Goal: Task Accomplishment & Management: Use online tool/utility

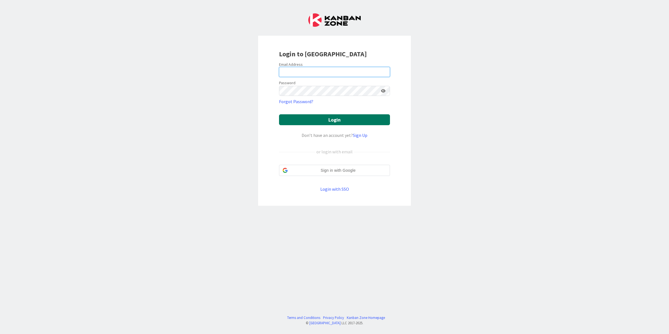
type input "[PERSON_NAME][EMAIL_ADDRESS][PERSON_NAME][DOMAIN_NAME]"
click at [348, 121] on button "Login" at bounding box center [334, 119] width 111 height 11
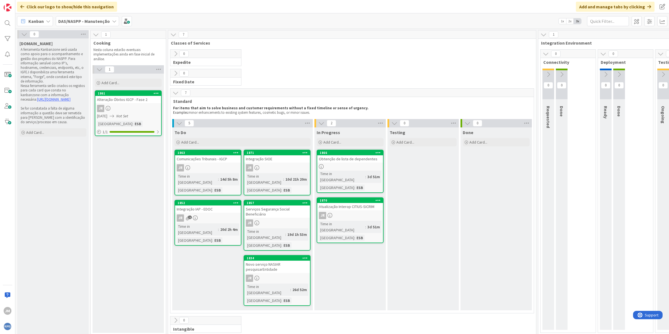
scroll to position [3, 0]
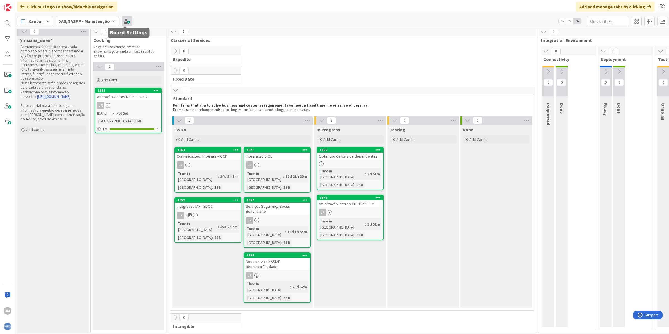
click at [124, 20] on span at bounding box center [127, 21] width 10 height 10
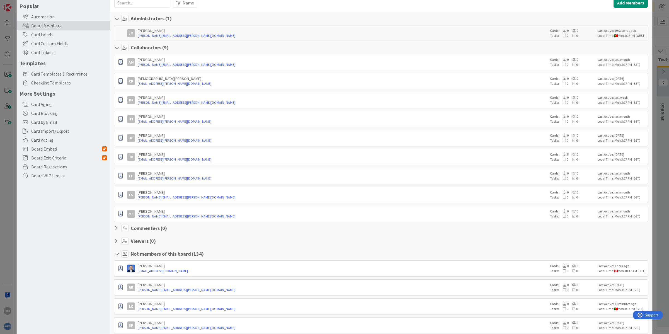
scroll to position [0, 0]
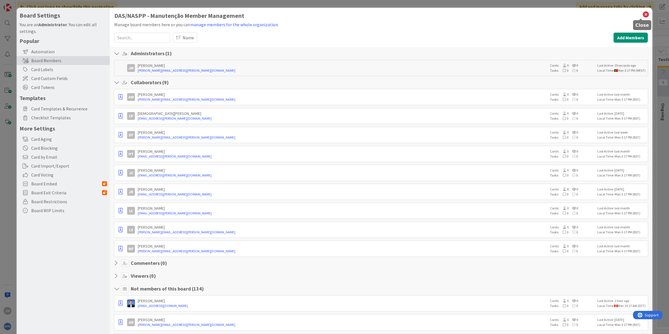
click at [642, 13] on icon at bounding box center [645, 15] width 7 height 8
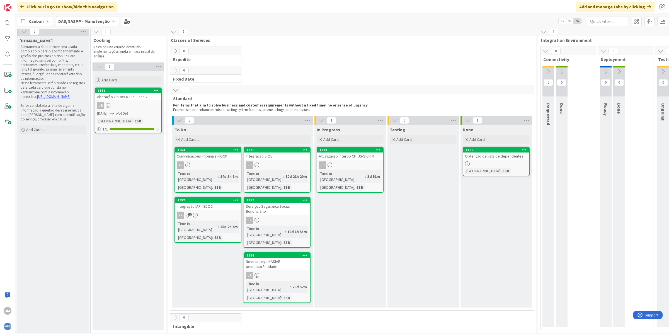
click at [128, 96] on div "Alteração Óbitos IGCP - Fase 2" at bounding box center [128, 96] width 66 height 7
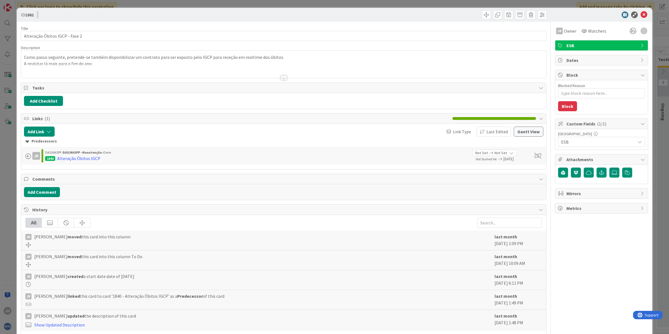
click at [607, 45] on span "ESB" at bounding box center [601, 45] width 71 height 7
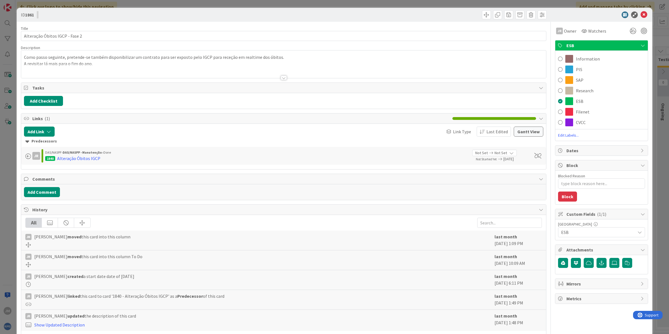
type textarea "x"
click at [640, 46] on icon at bounding box center [642, 45] width 4 height 4
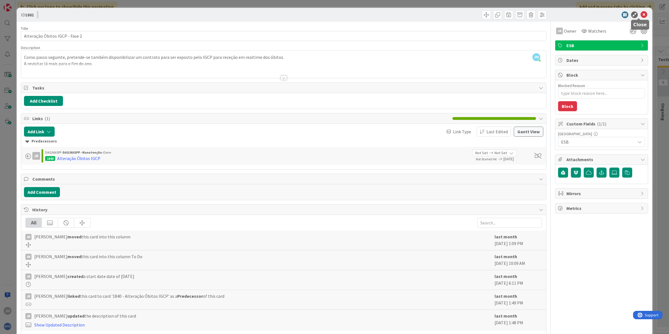
click at [640, 13] on icon at bounding box center [643, 14] width 7 height 7
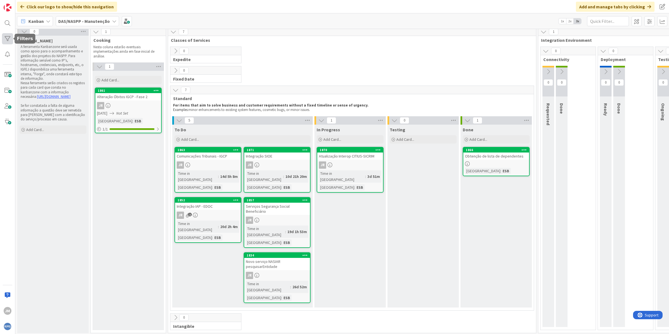
click at [6, 40] on div at bounding box center [7, 38] width 11 height 11
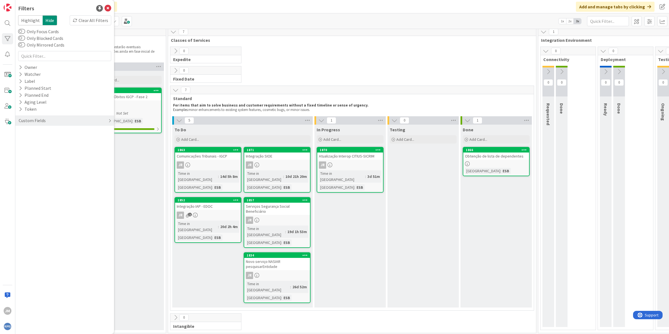
click at [40, 122] on div "Custom Fields" at bounding box center [32, 120] width 28 height 7
click at [20, 132] on icon at bounding box center [21, 132] width 4 height 5
click at [357, 50] on div "0 Expedite For critical and top priority items that require immediate handling.…" at bounding box center [352, 57] width 366 height 20
